Goal: Information Seeking & Learning: Learn about a topic

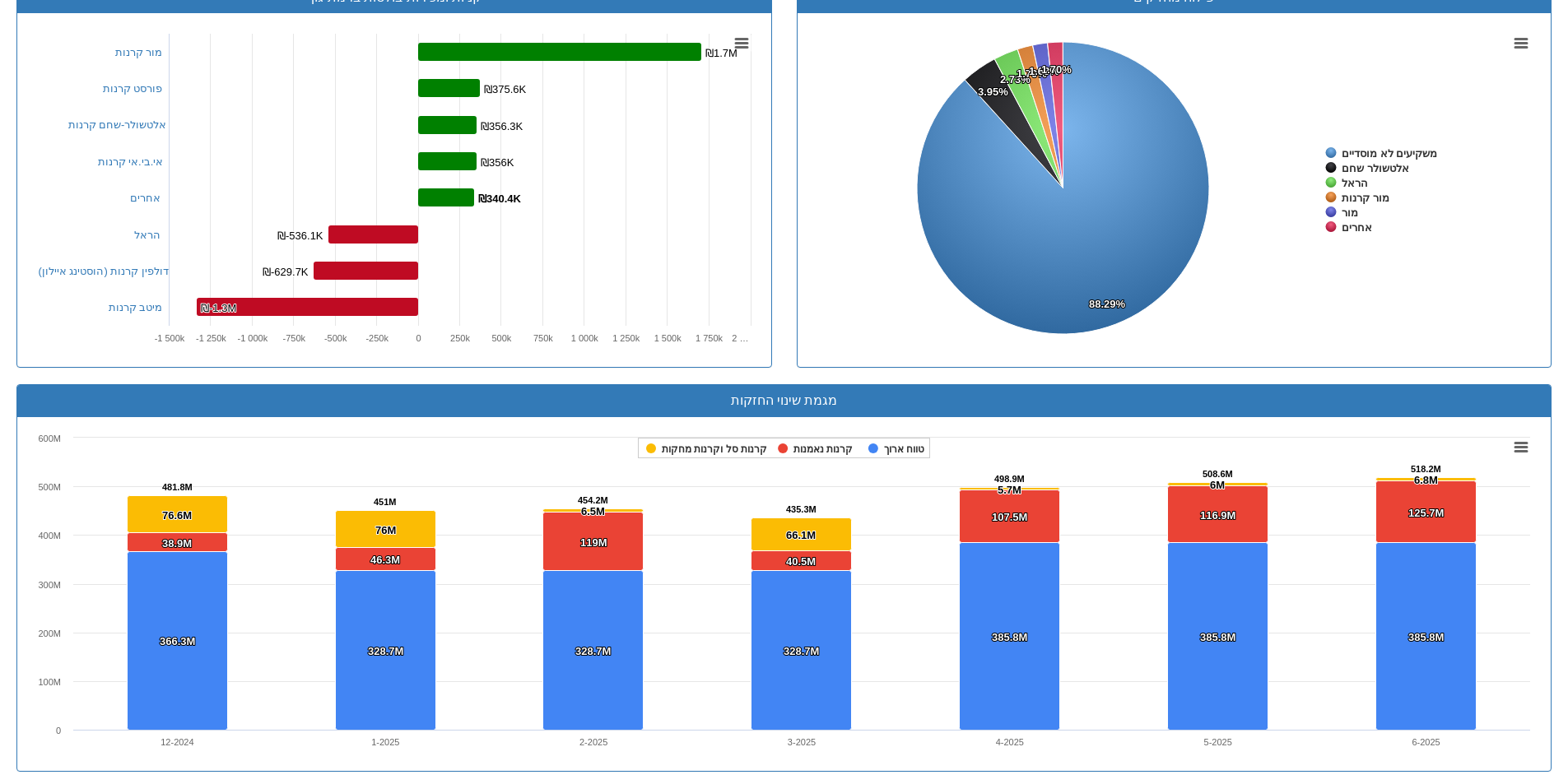
scroll to position [246, 0]
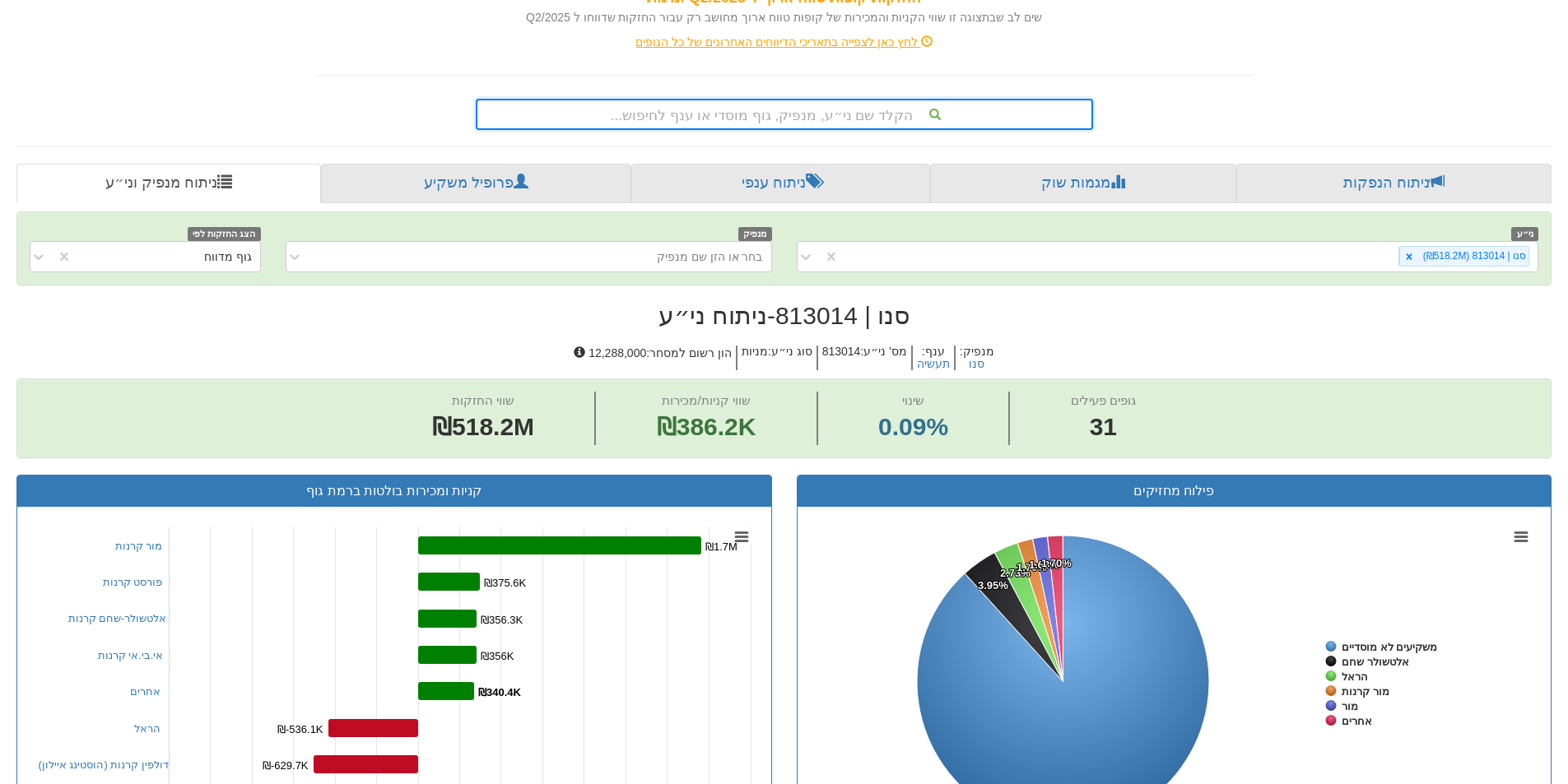
click at [827, 115] on div "הקלד שם ני״ע, מנפיק, גוף מוסדי או ענף לחיפוש..." at bounding box center [784, 114] width 614 height 28
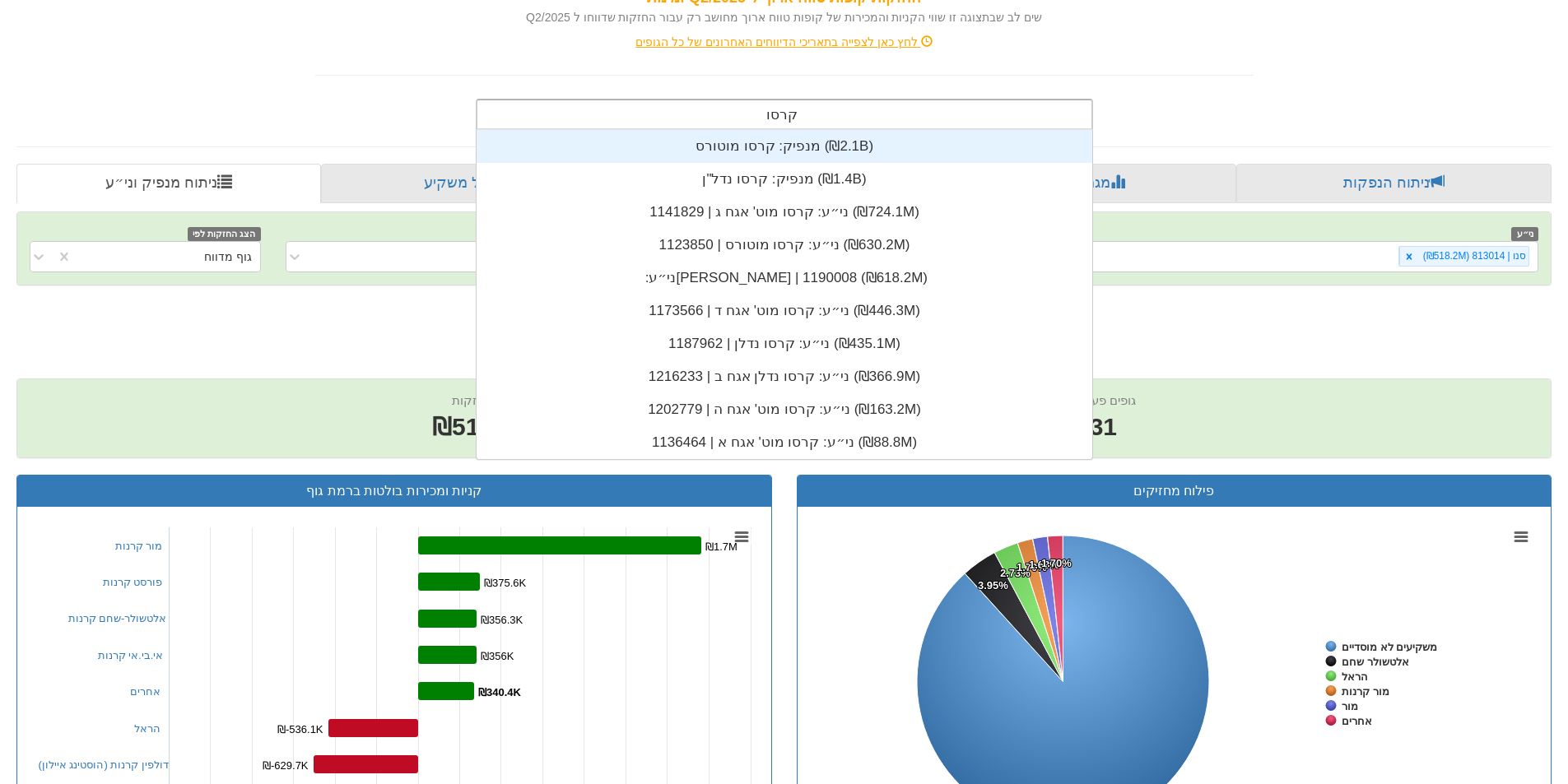
scroll to position [131, 0]
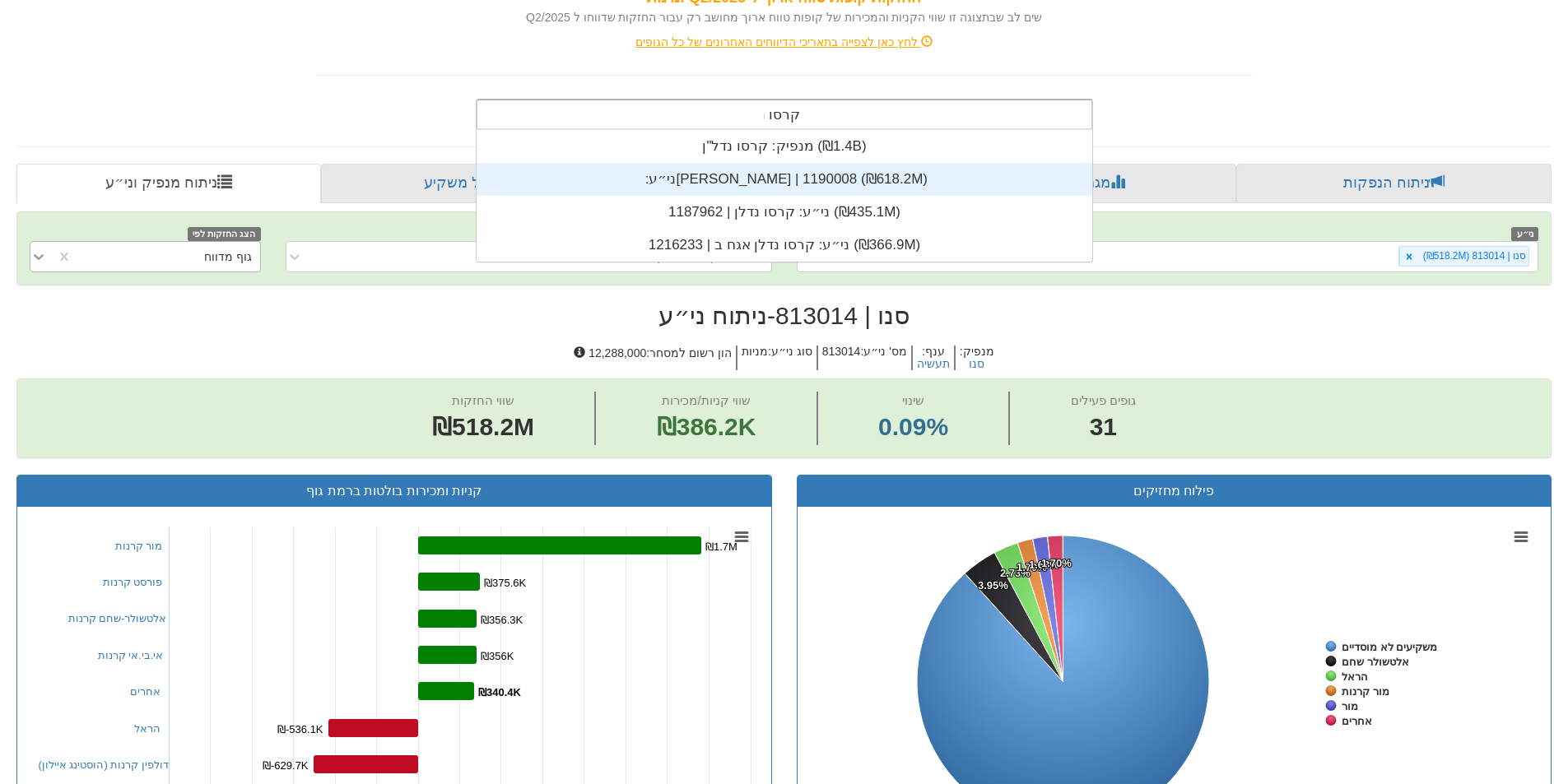
type input "קרסו נ"
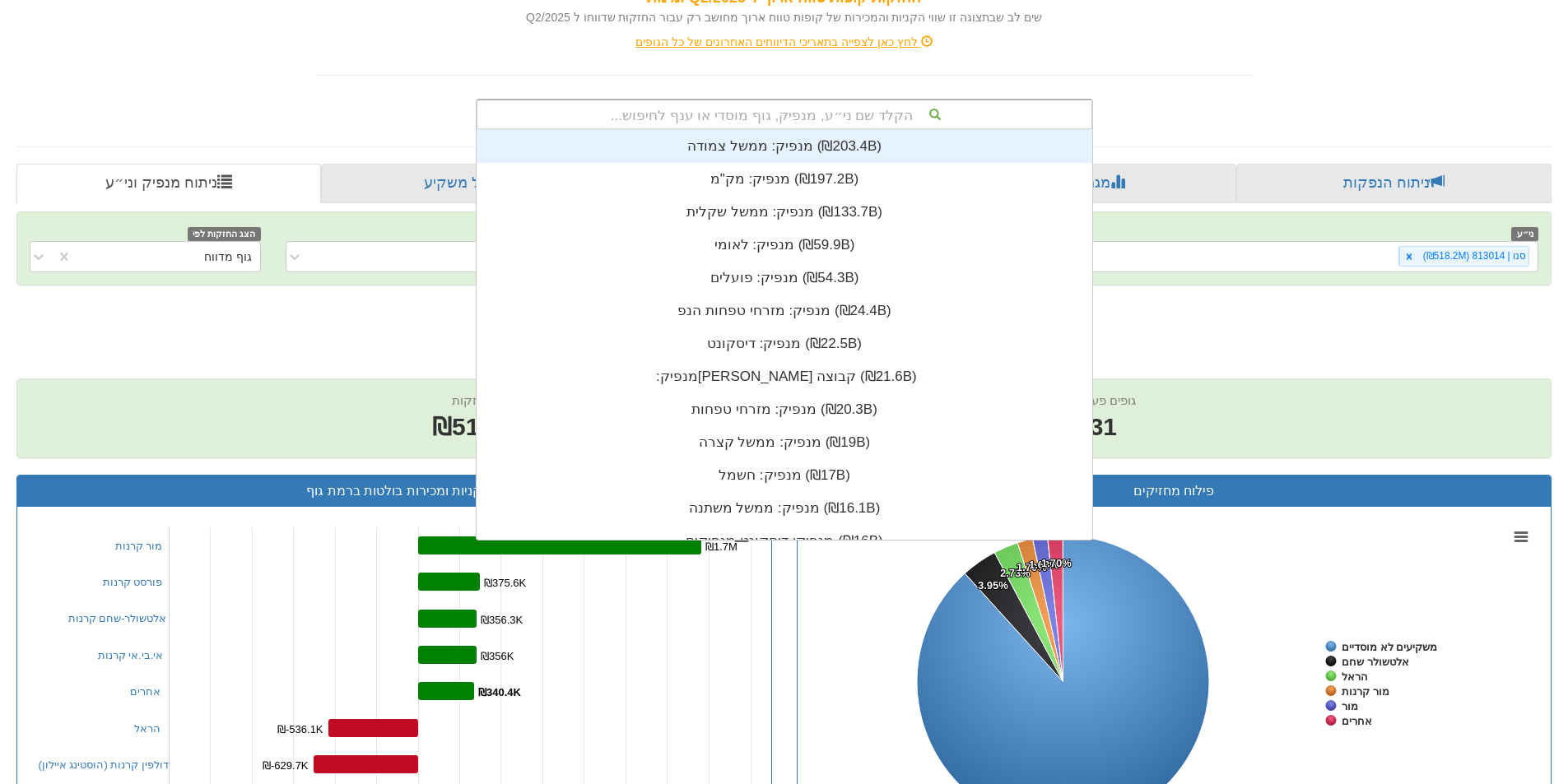
click at [794, 115] on div "הקלד שם ני״ע, מנפיק, גוף מוסדי או ענף לחיפוש..." at bounding box center [784, 114] width 614 height 28
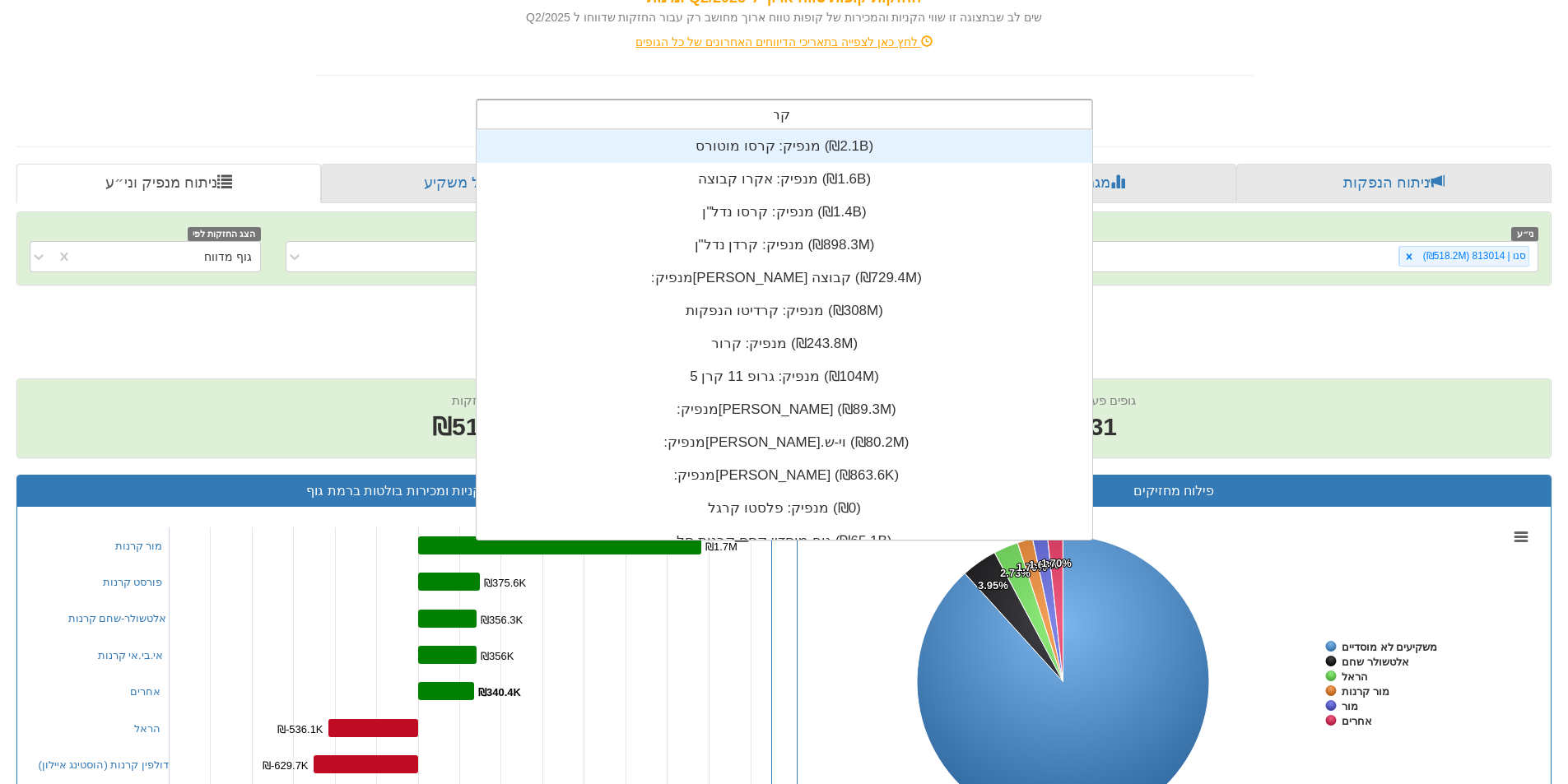
scroll to position [410, 0]
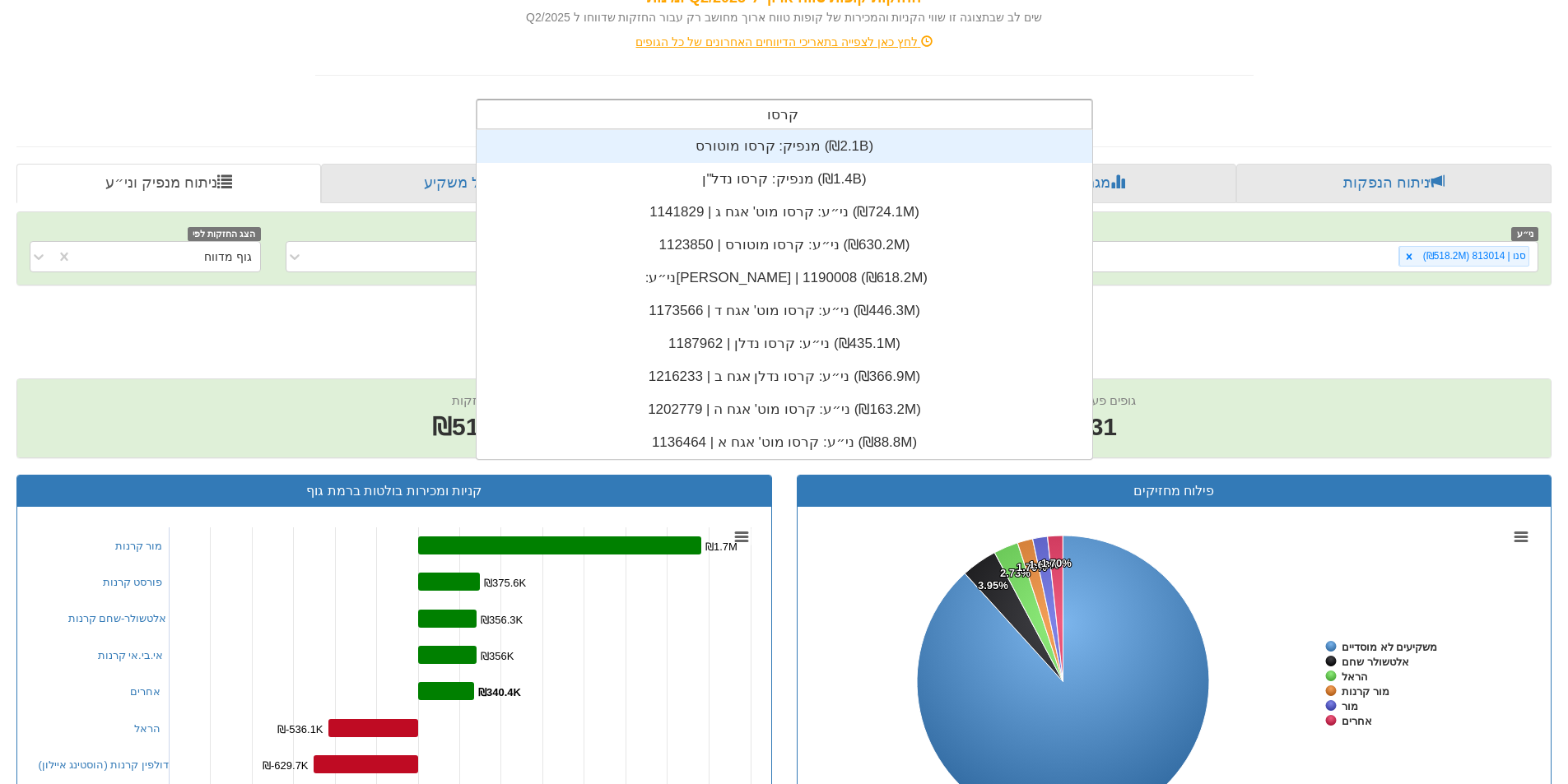
type input "קרסו נ"
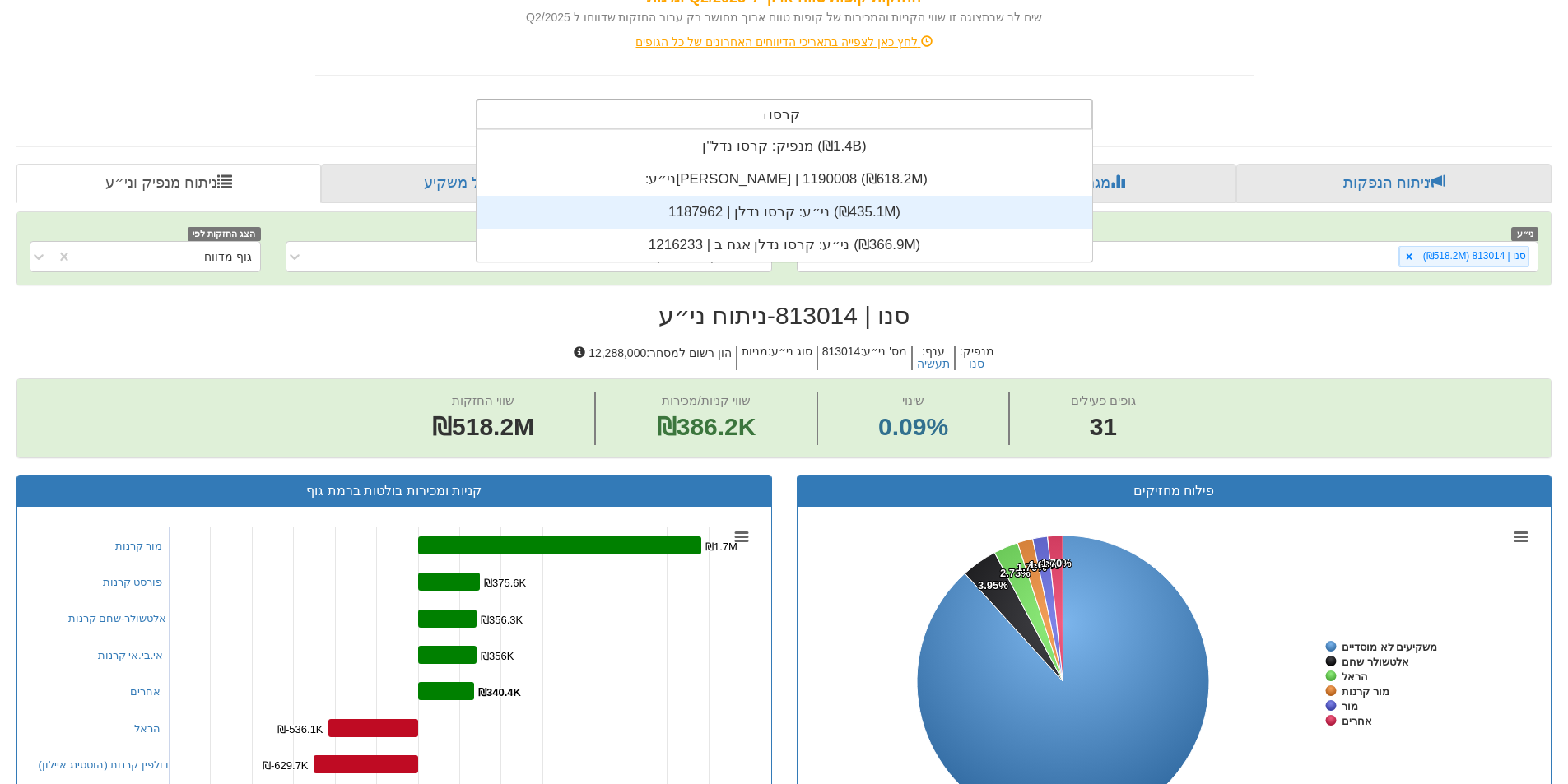
click at [786, 208] on div "ני״ע: ‏קרסו נדלן | 1187962 ‎(₪435.1M)‎" at bounding box center [784, 212] width 615 height 33
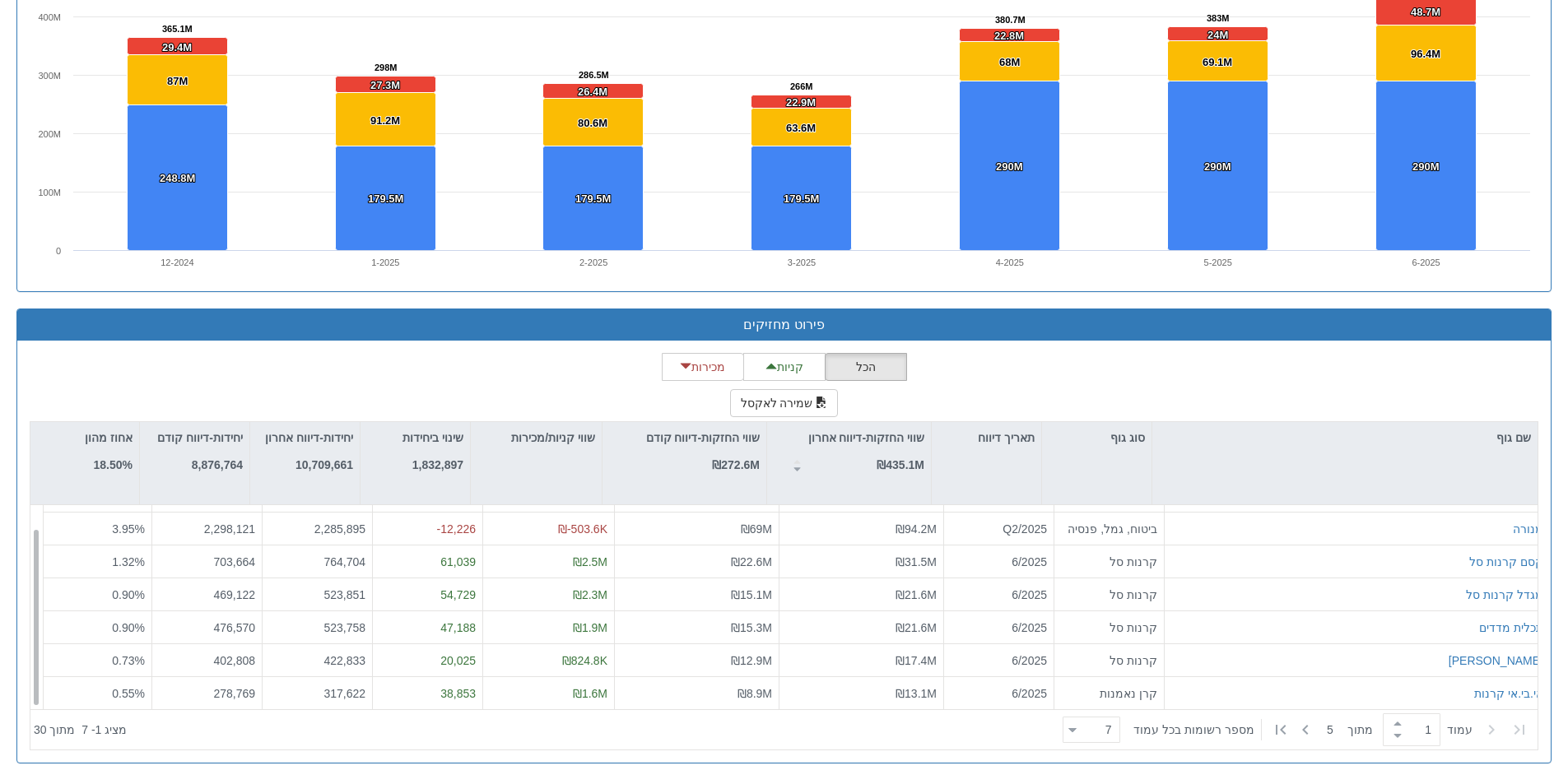
scroll to position [27, 0]
click at [1093, 738] on div "7 7" at bounding box center [1098, 730] width 43 height 23
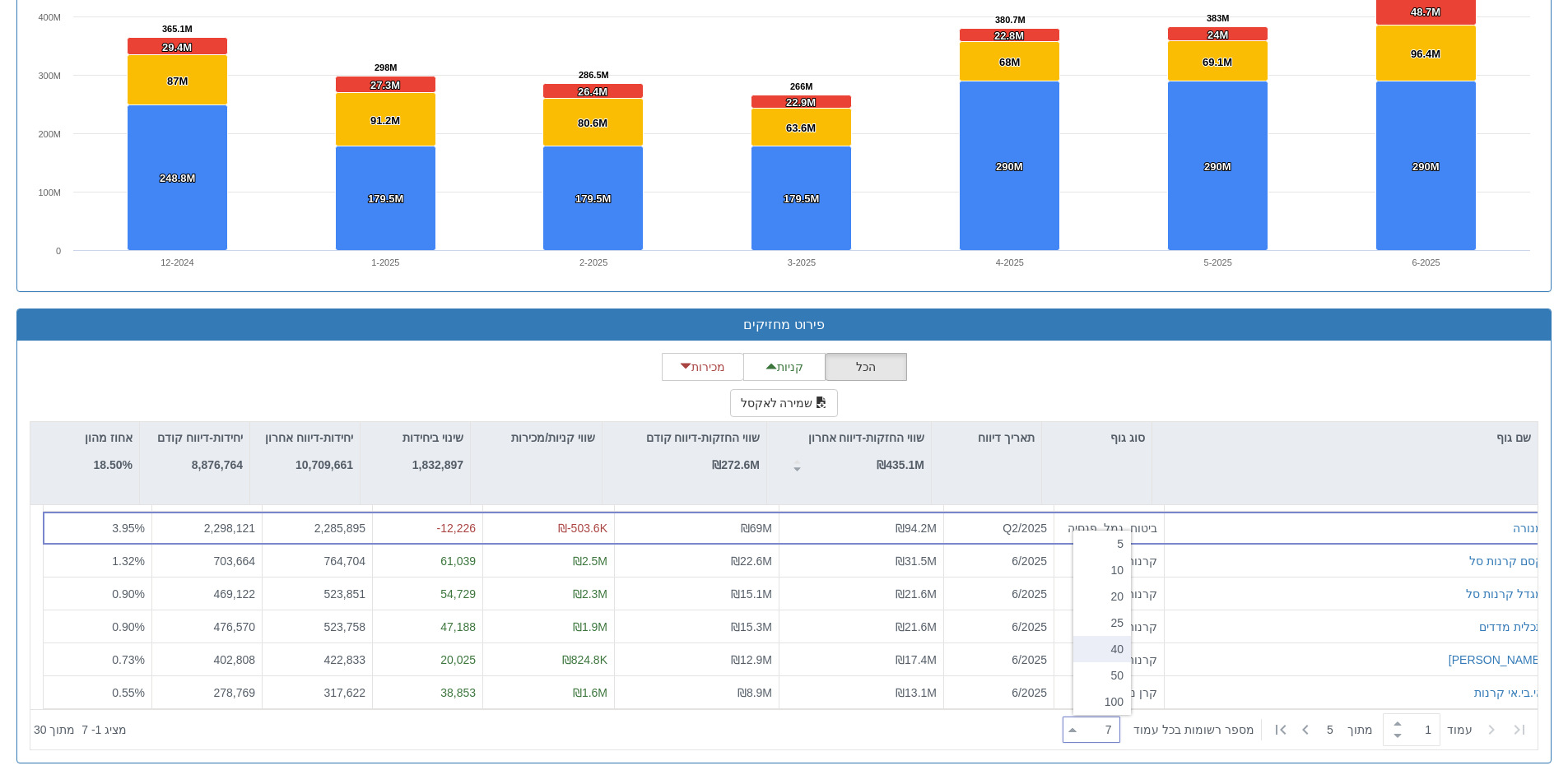
click at [1110, 647] on div "40" at bounding box center [1102, 649] width 58 height 27
type input "40"
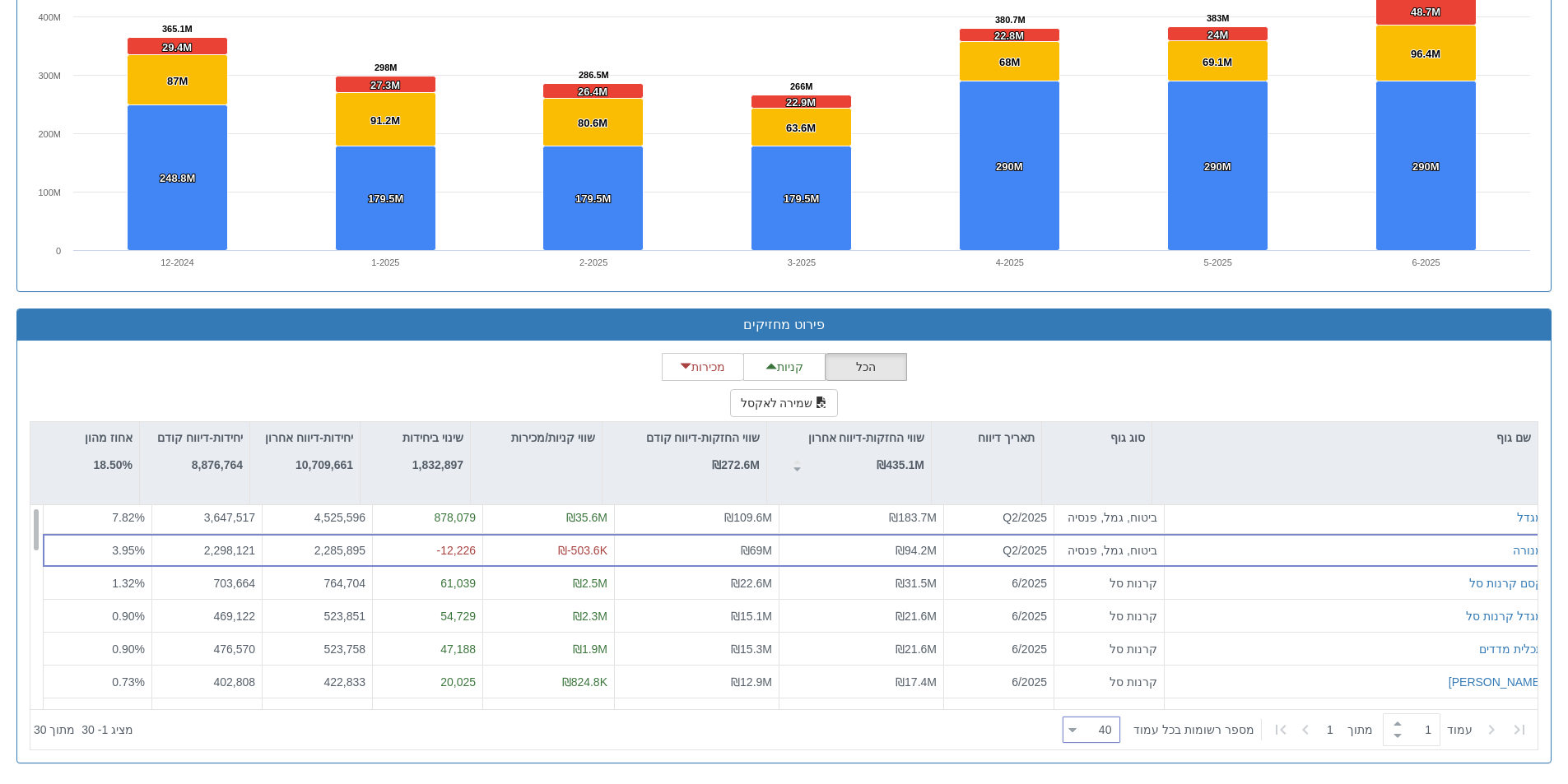
scroll to position [0, 0]
click at [1139, 373] on div "הכל קניות מכירות שמירה לאקסל שם גוף סוג גוף תאריך דיווח שווי החזקות-דיווח אחרון…" at bounding box center [784, 551] width 1508 height 397
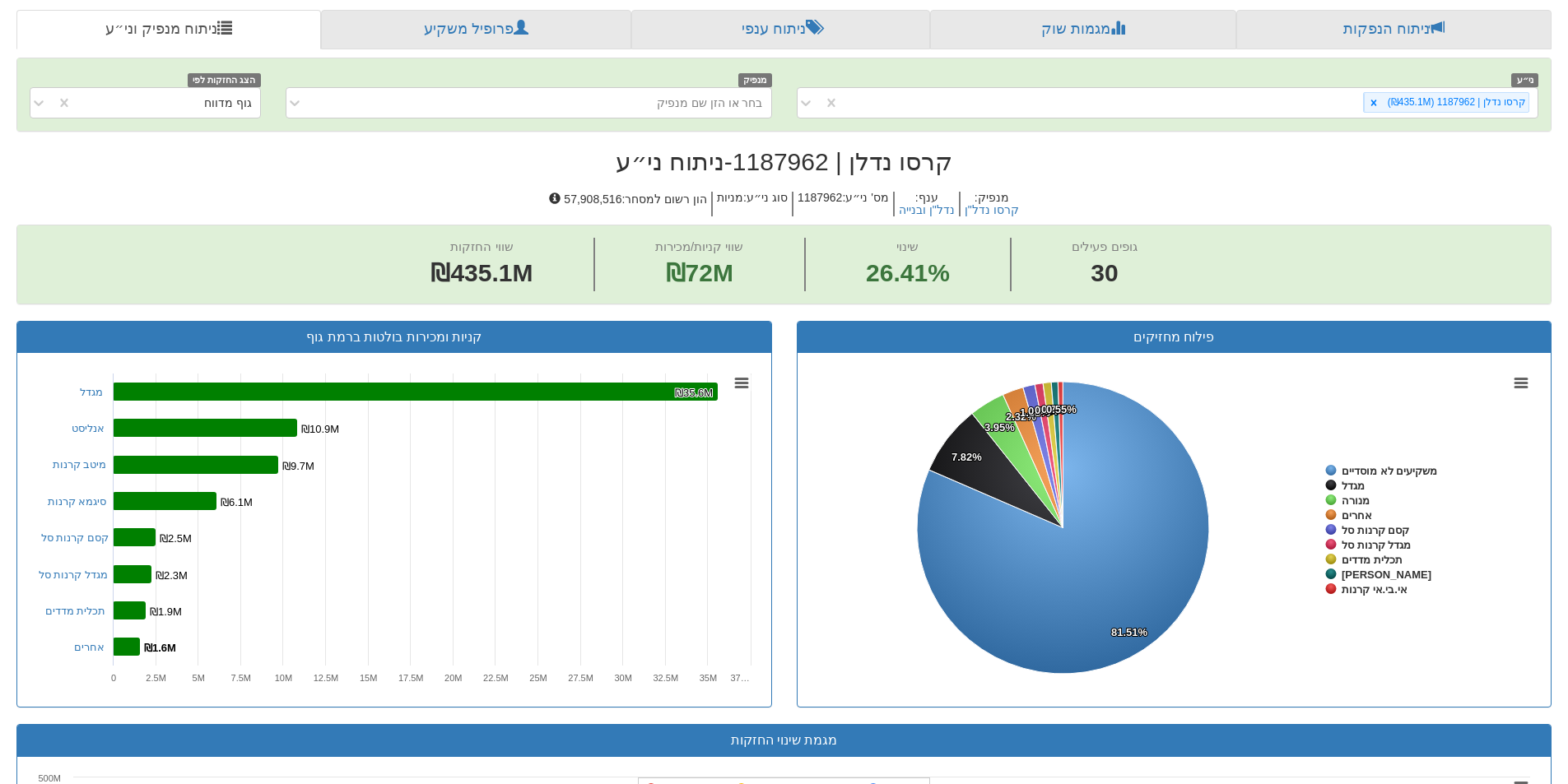
scroll to position [233, 0]
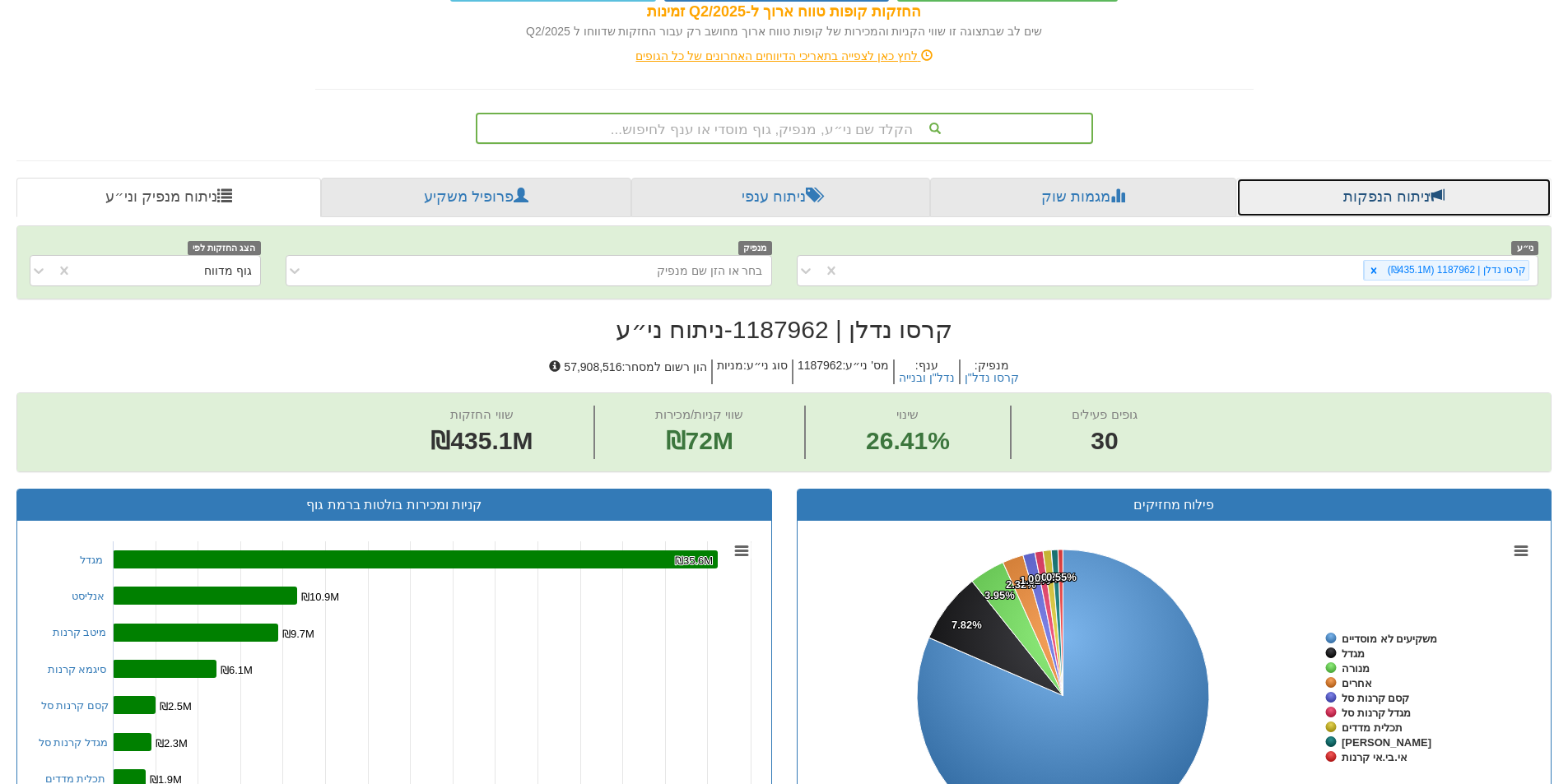
click at [1397, 194] on link "ניתוח הנפקות" at bounding box center [1393, 197] width 315 height 40
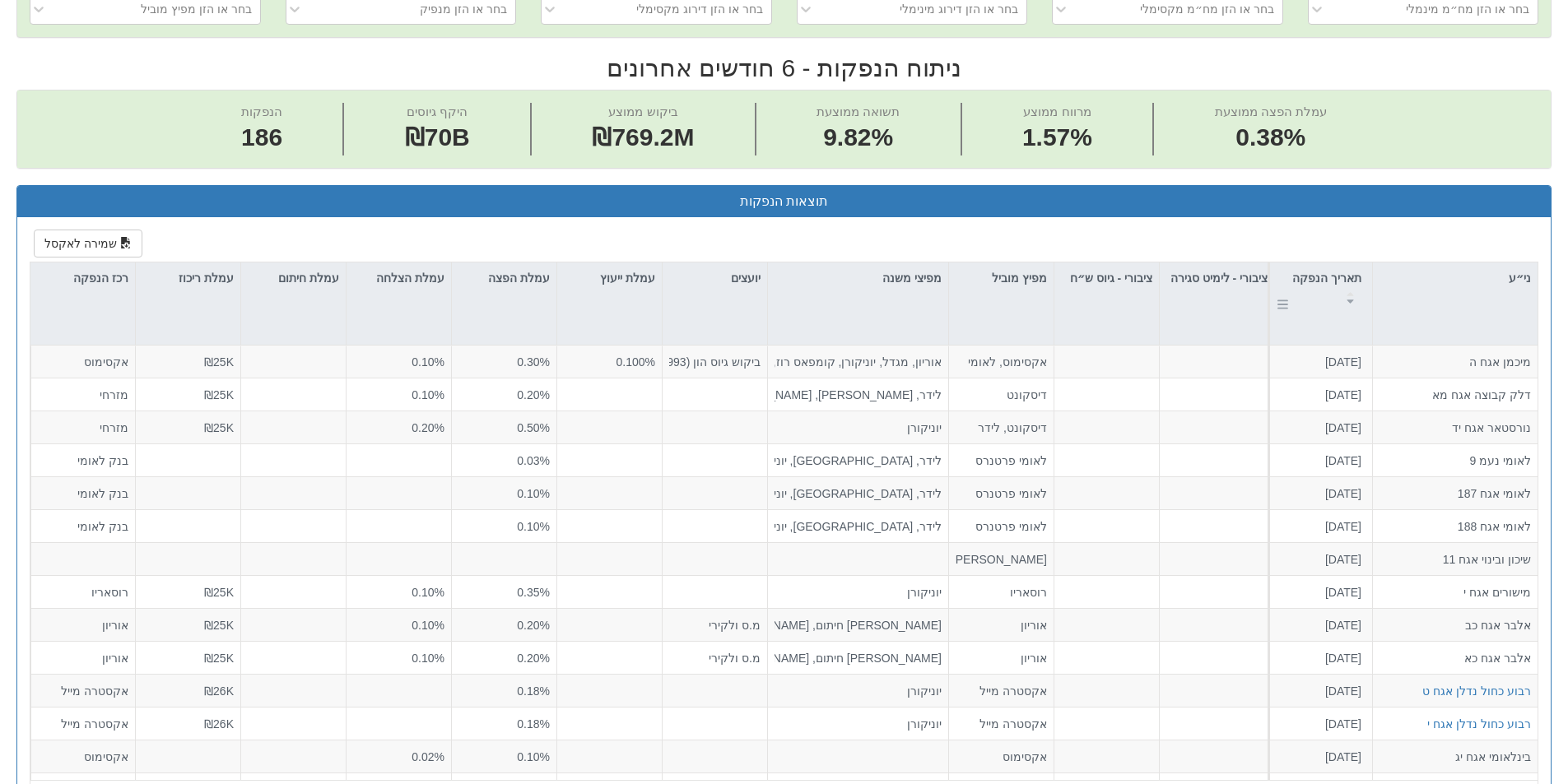
click at [1345, 297] on div at bounding box center [1350, 298] width 21 height 12
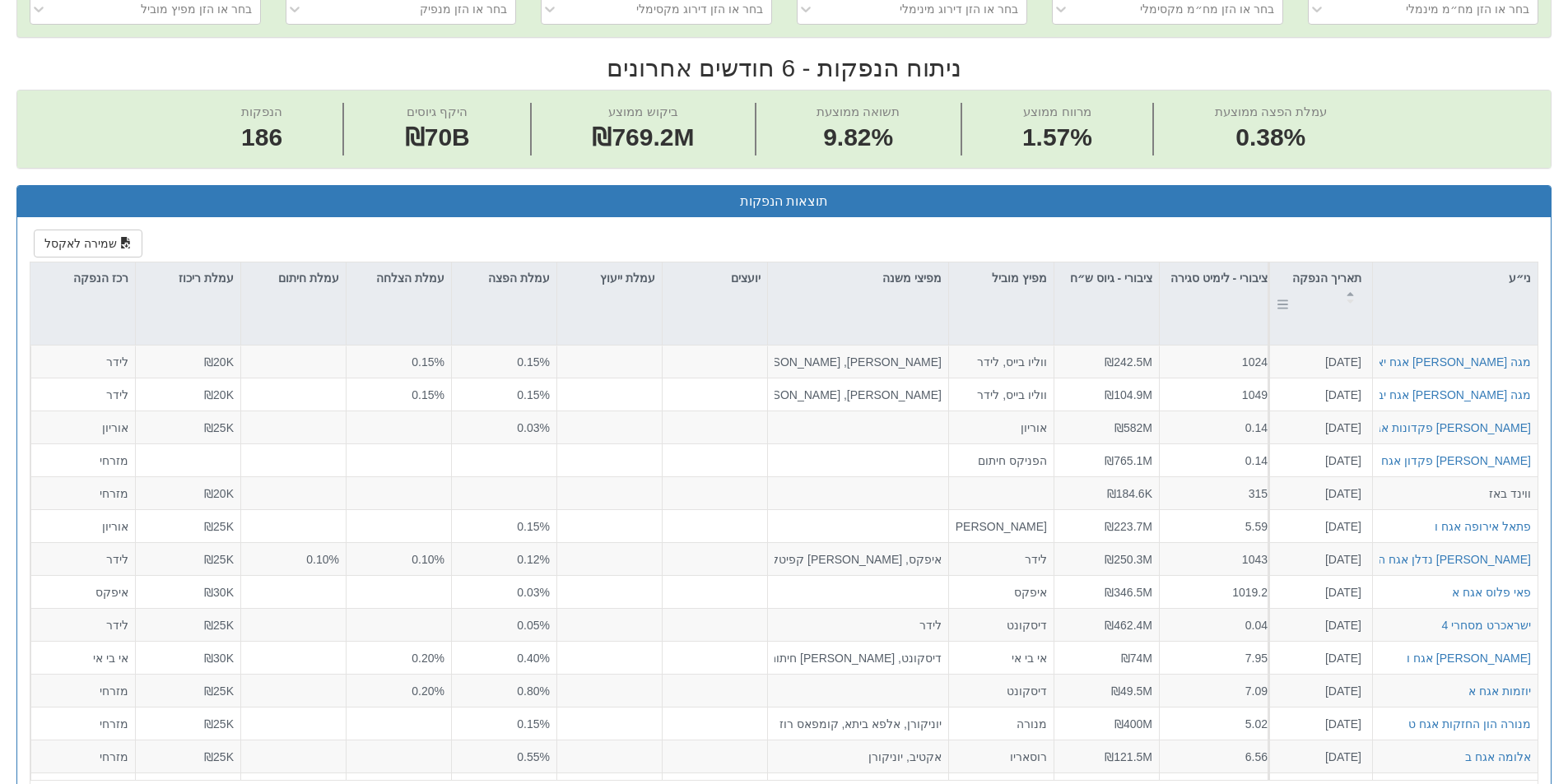
click at [1345, 297] on div at bounding box center [1350, 298] width 21 height 12
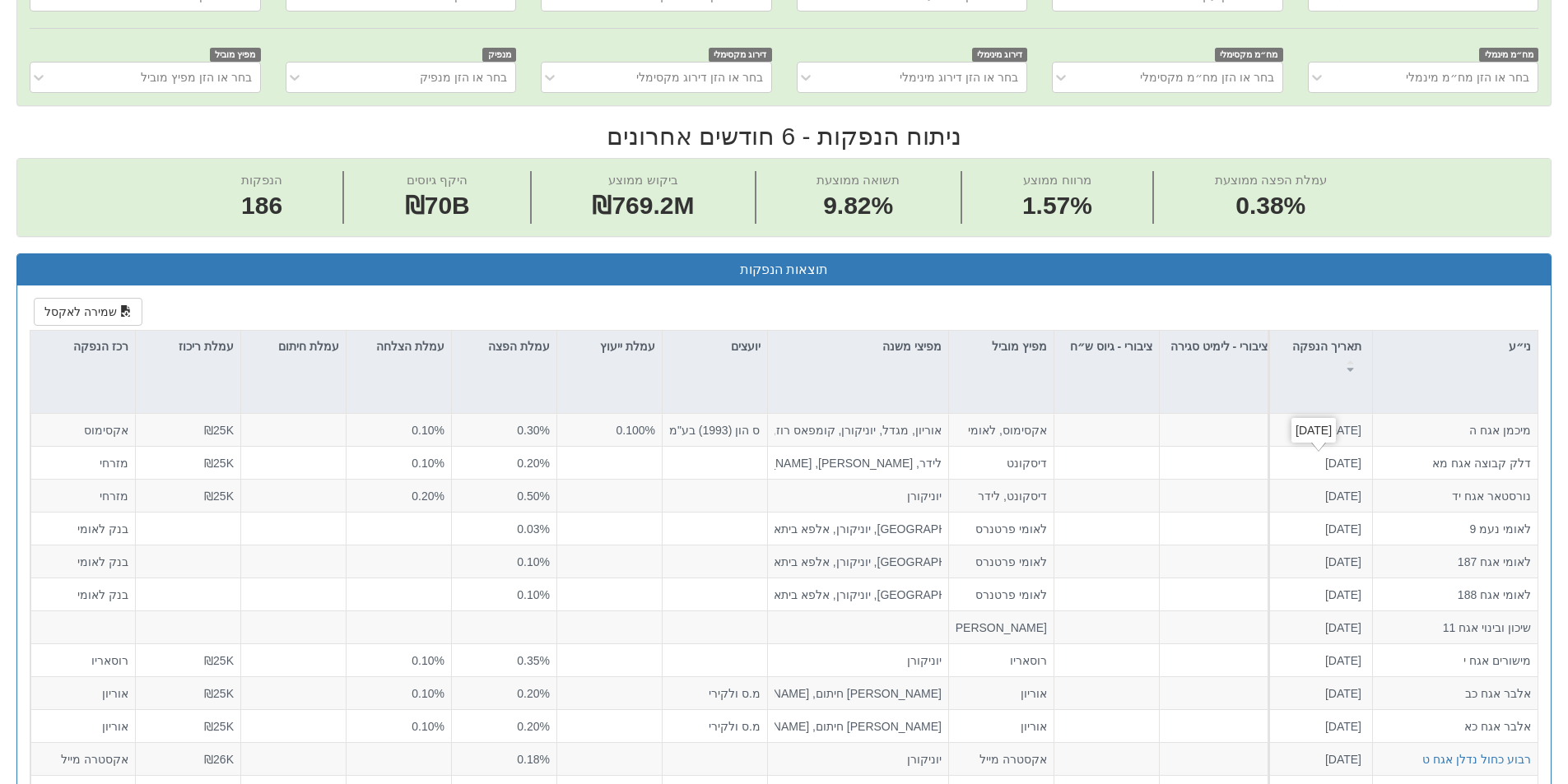
scroll to position [246, 0]
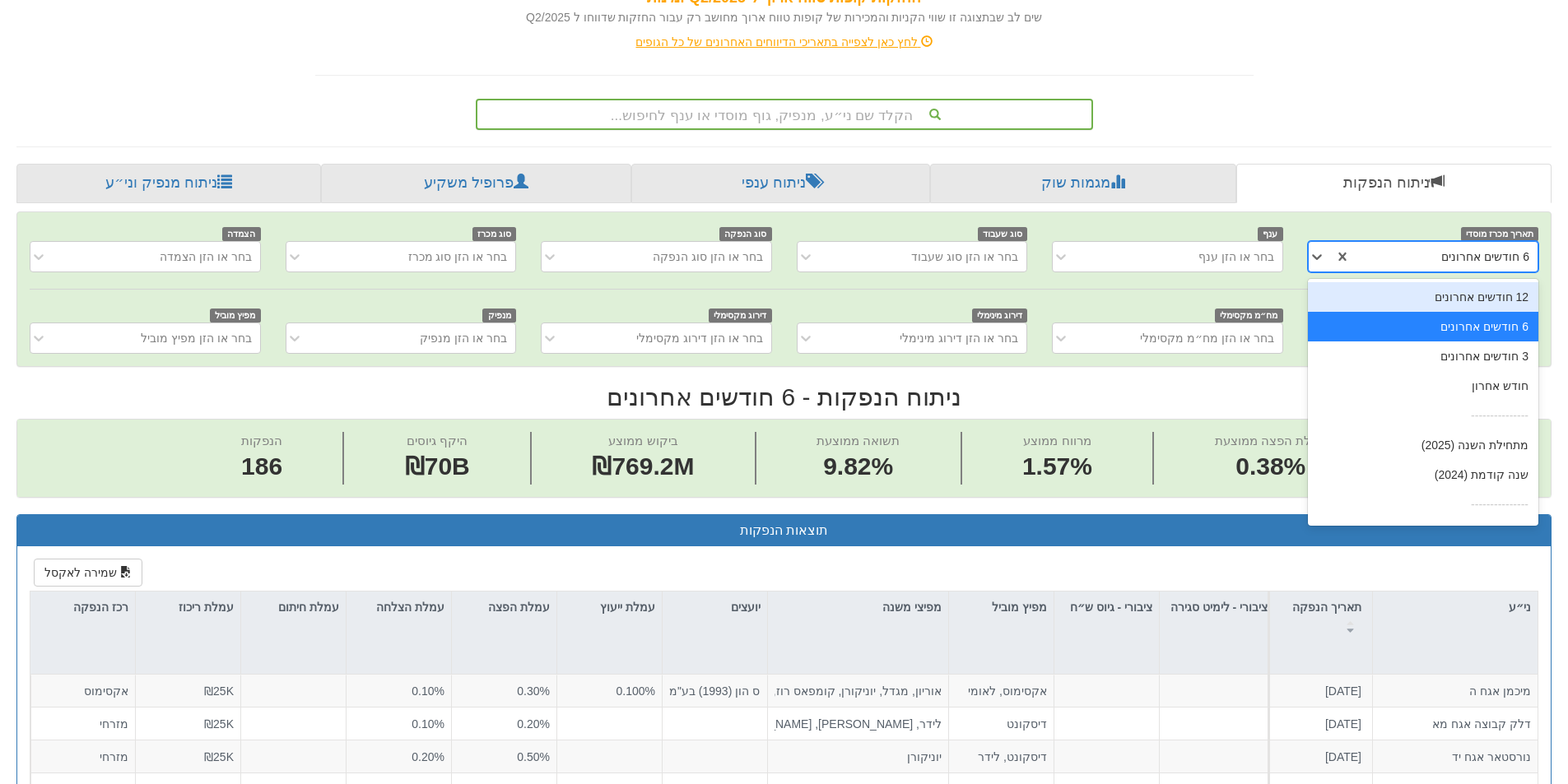
click at [1412, 251] on div "6 חודשים אחרונים" at bounding box center [1444, 256] width 187 height 27
click at [1476, 294] on div "12 חודשים אחרונים" at bounding box center [1423, 297] width 231 height 29
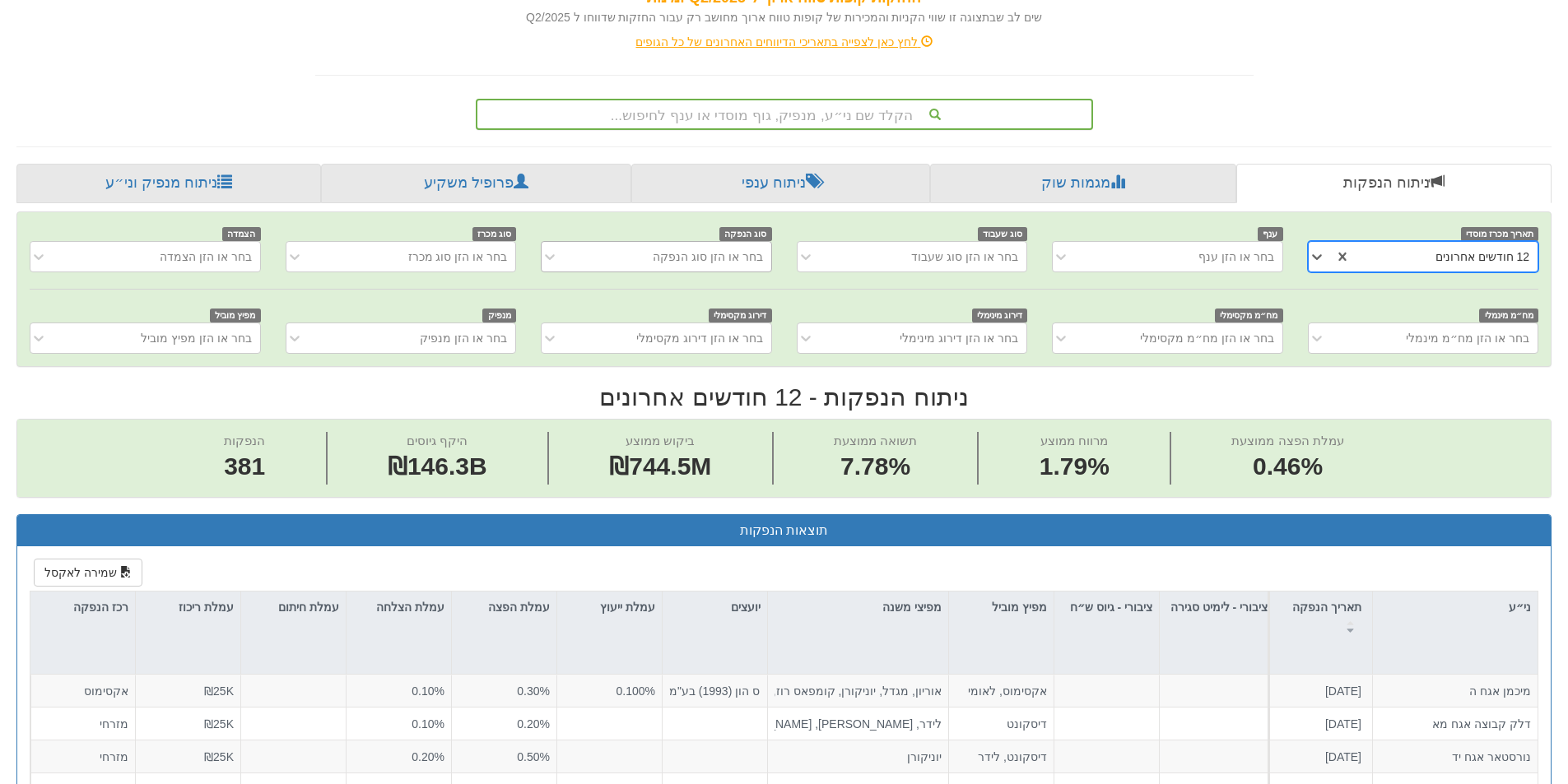
click at [623, 248] on div "בחר או הזן סוג הנפקה" at bounding box center [669, 256] width 203 height 27
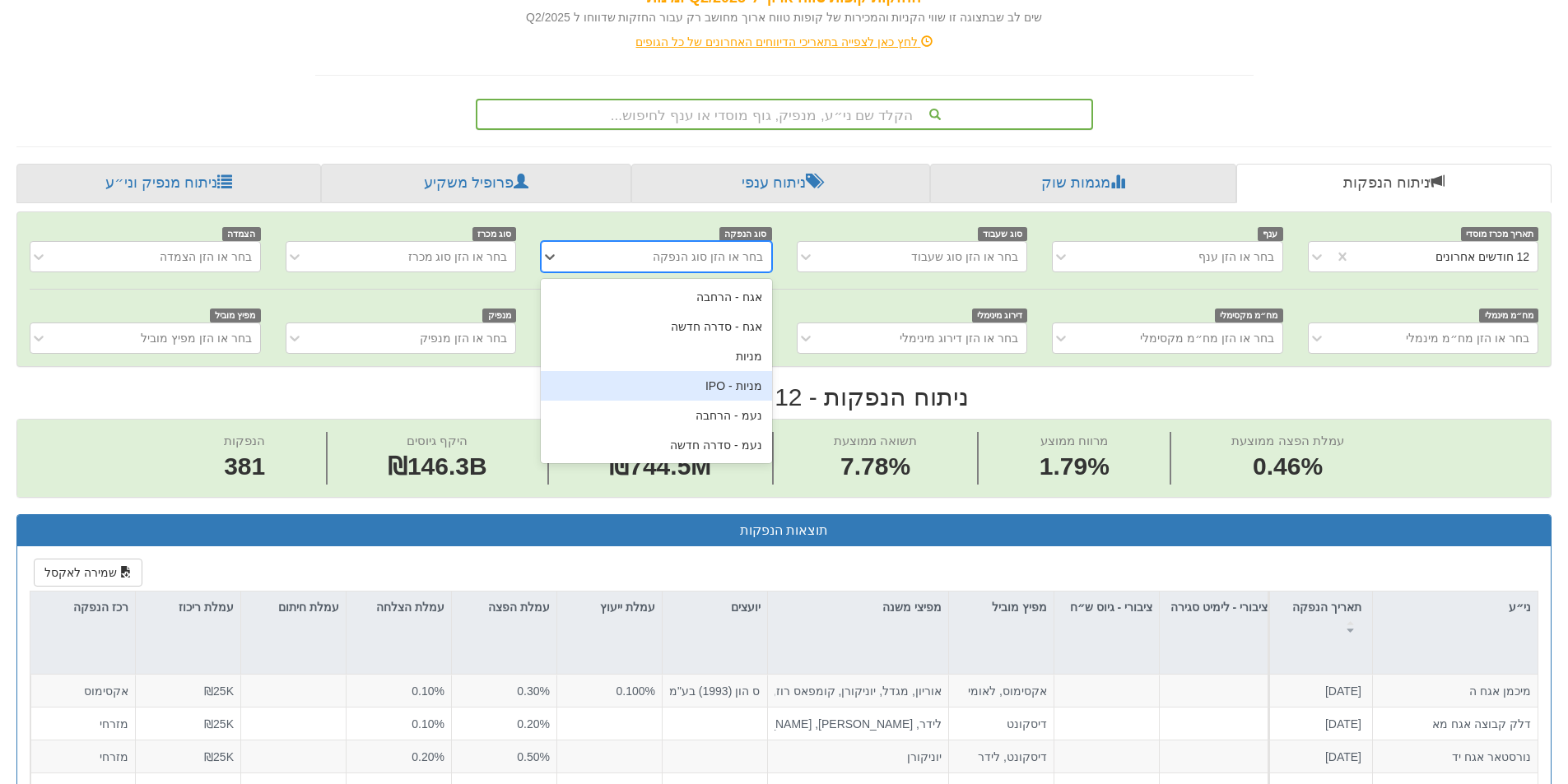
click at [709, 387] on div "מניות - IPO" at bounding box center [656, 386] width 231 height 29
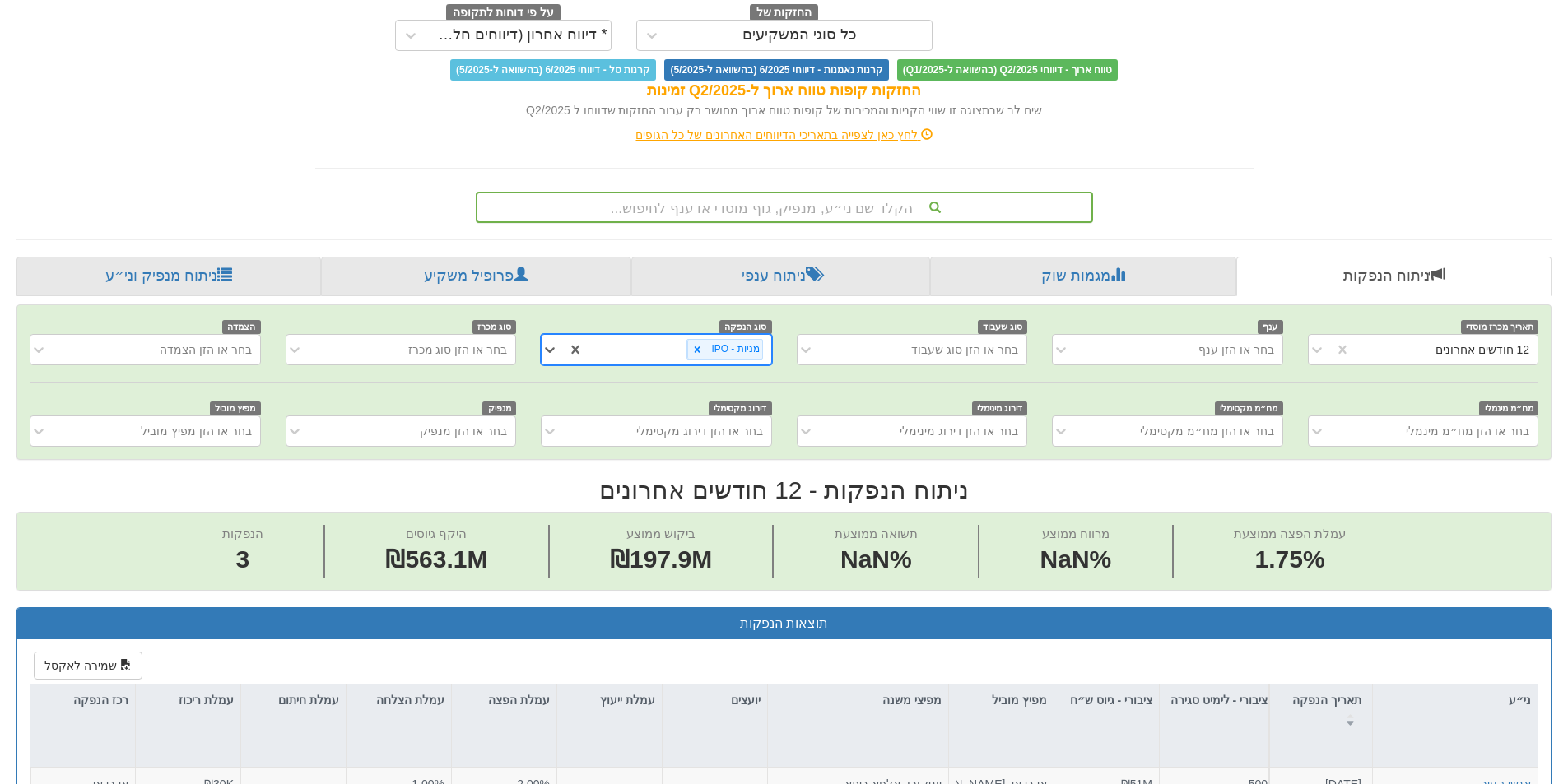
scroll to position [0, 0]
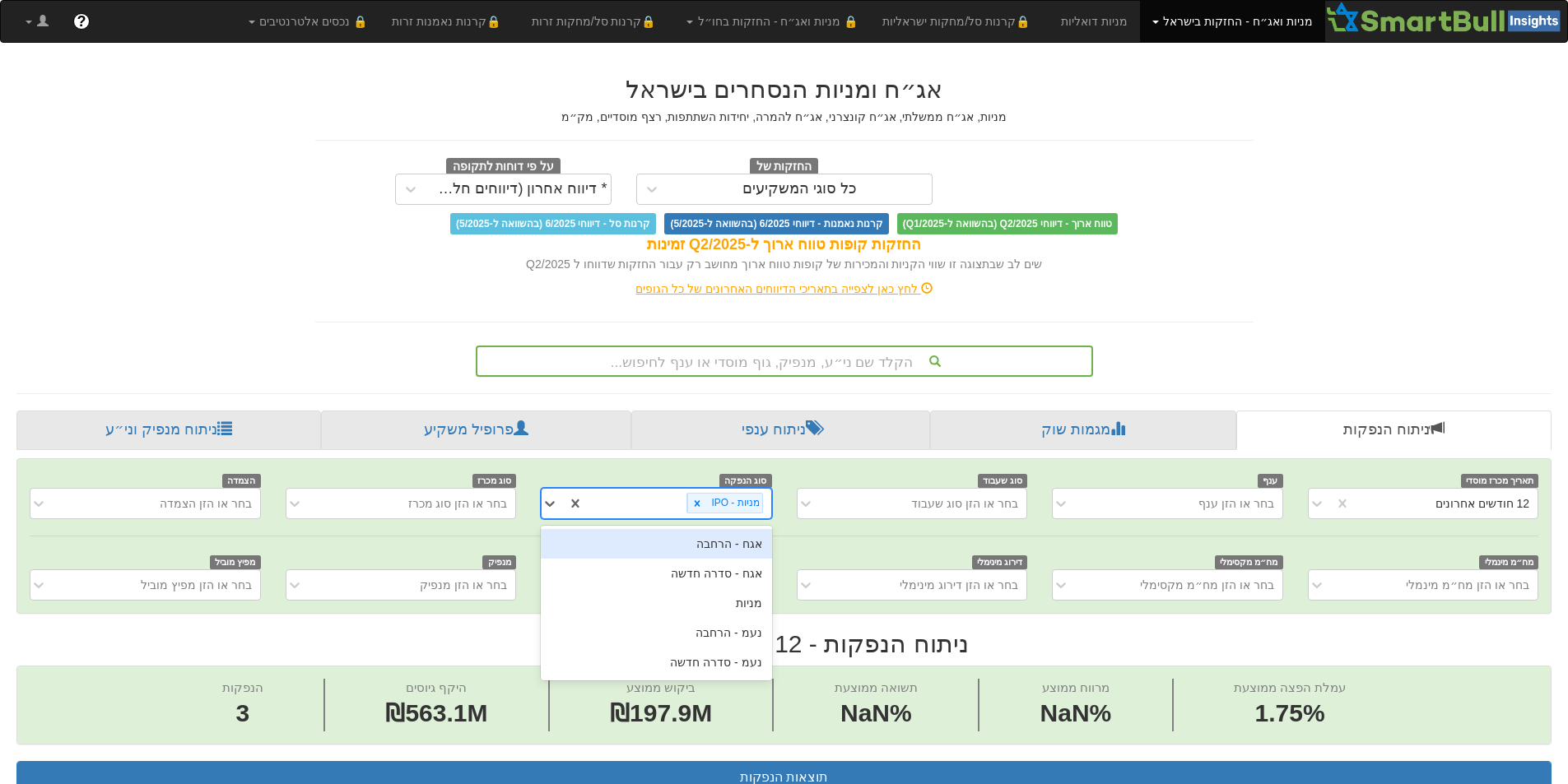
click at [638, 507] on div "מניות - IPO" at bounding box center [677, 503] width 187 height 28
click at [664, 583] on div "אגח - סדרה חדשה" at bounding box center [656, 574] width 231 height 29
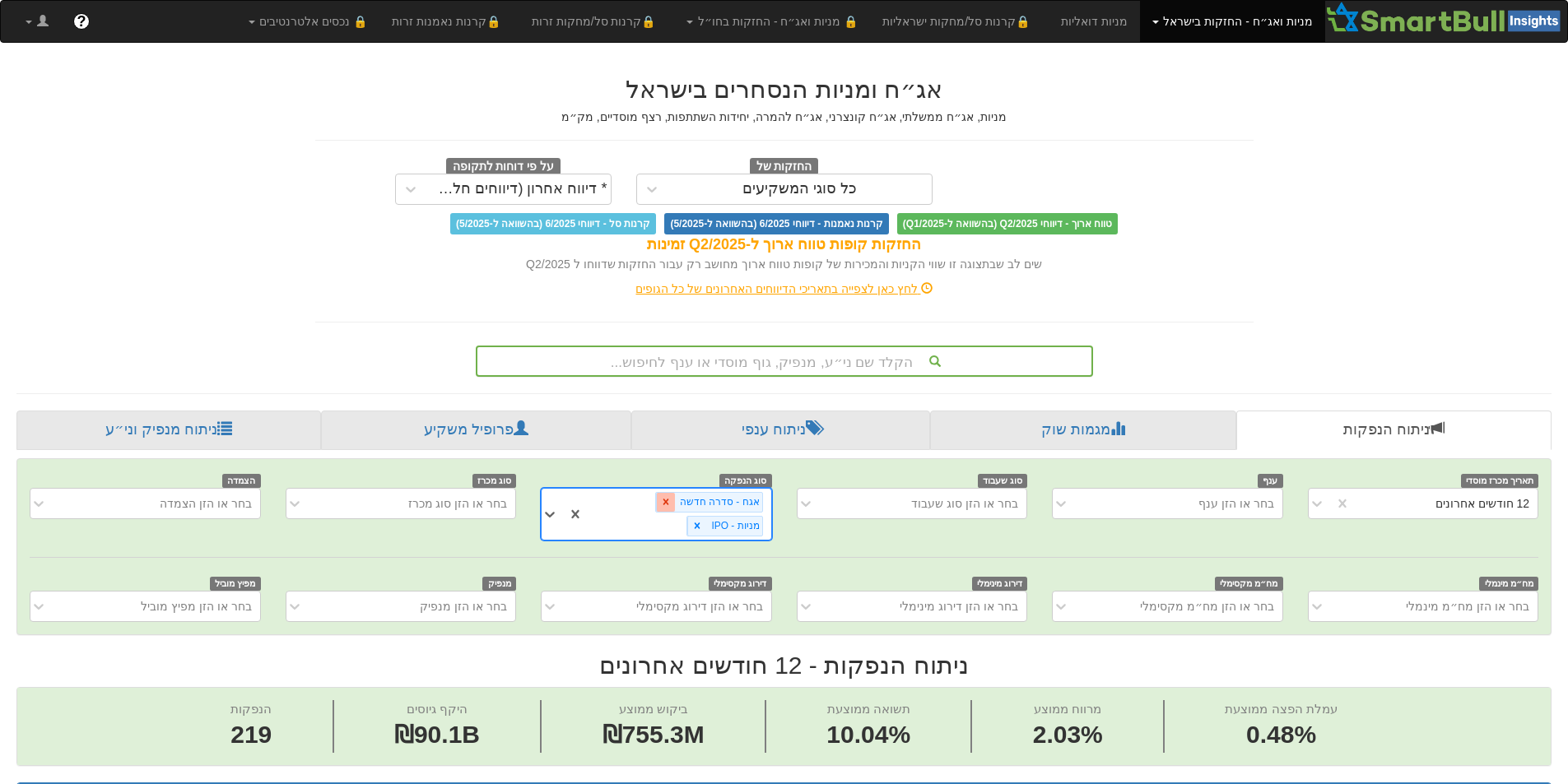
click at [671, 506] on icon at bounding box center [666, 502] width 12 height 12
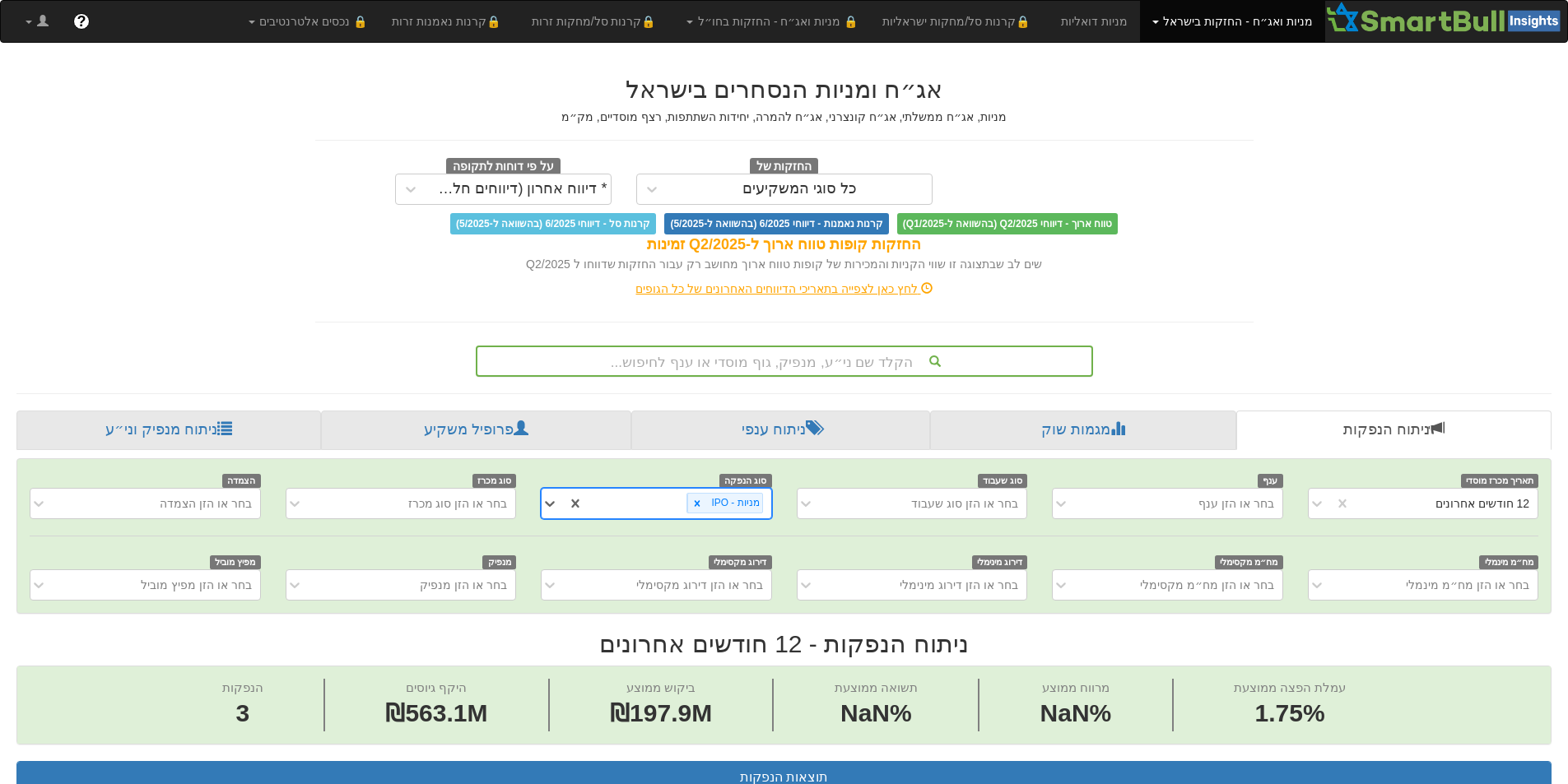
click at [668, 505] on div "מניות - IPO" at bounding box center [677, 503] width 187 height 28
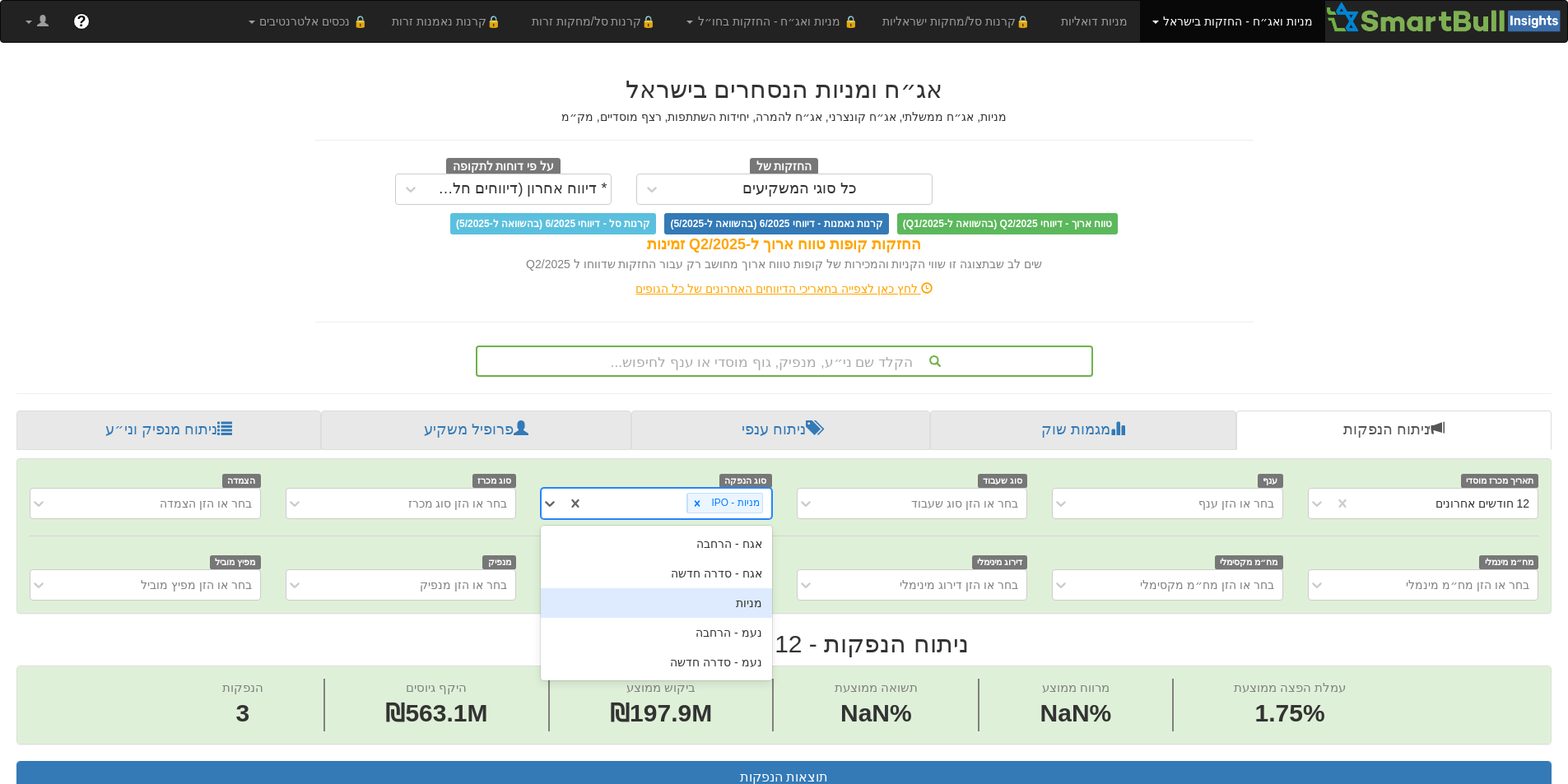
click at [695, 600] on div "מניות" at bounding box center [656, 603] width 231 height 29
